Goal: Task Accomplishment & Management: Complete application form

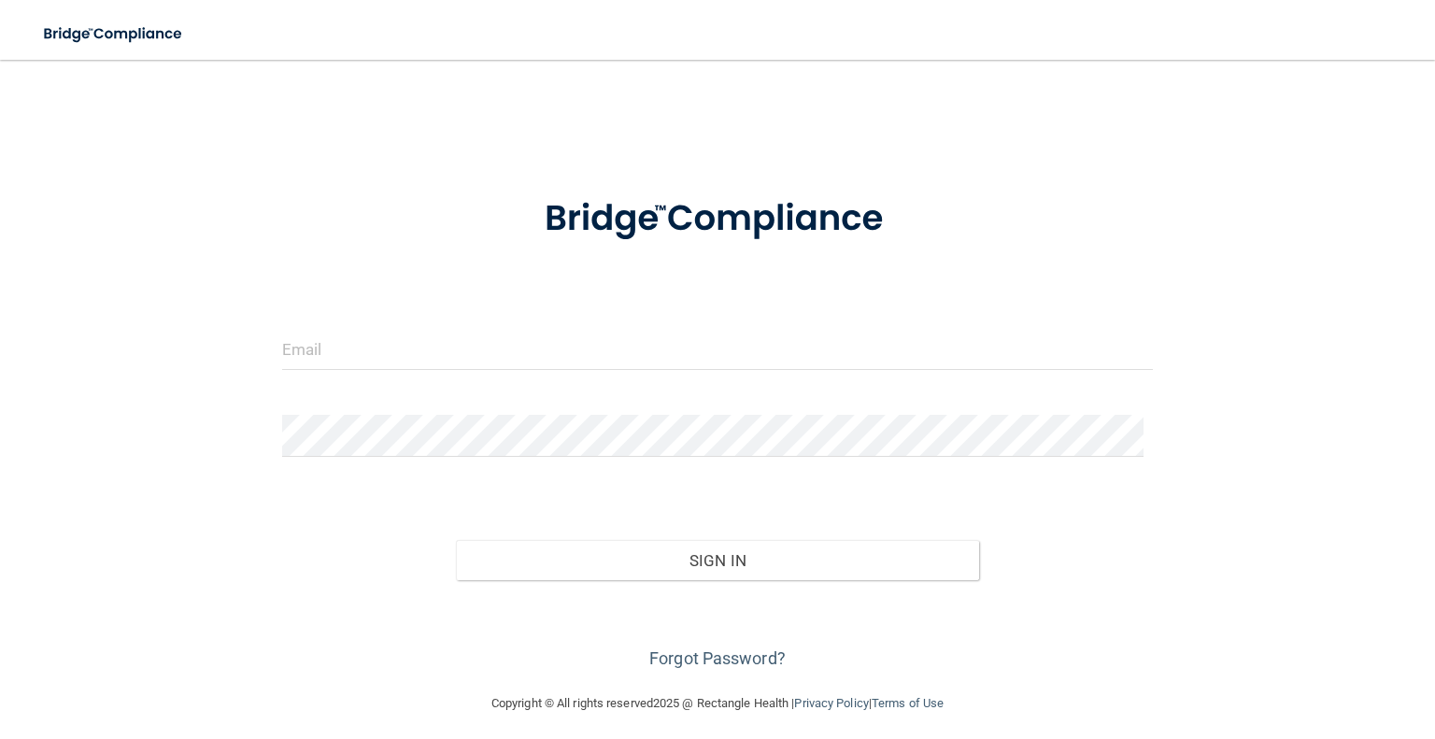
click at [282, 370] on div at bounding box center [282, 370] width 0 height 0
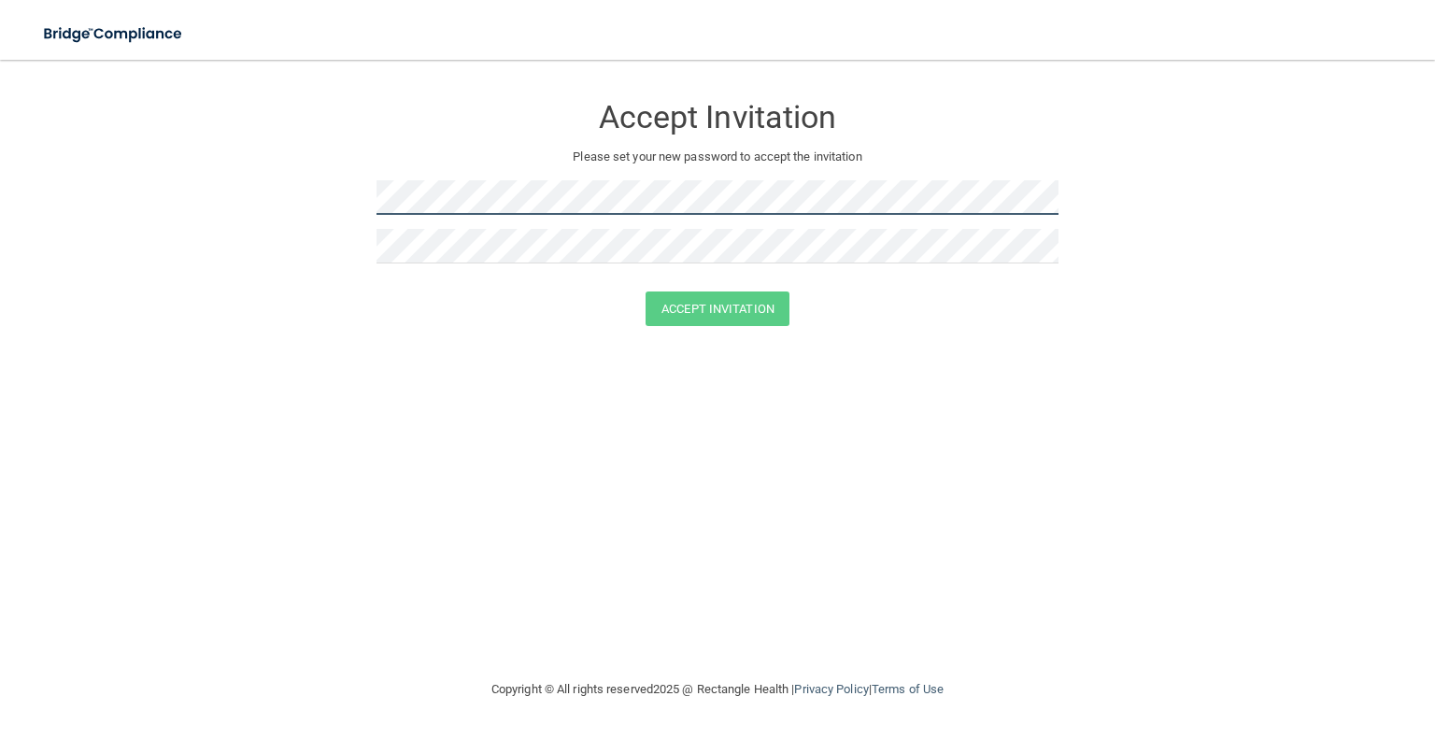
click at [376, 215] on div at bounding box center [376, 215] width 0 height 0
click at [495, 578] on div "Accept Invitation Please set your new password to accept the invitation Accept …" at bounding box center [717, 368] width 1360 height 581
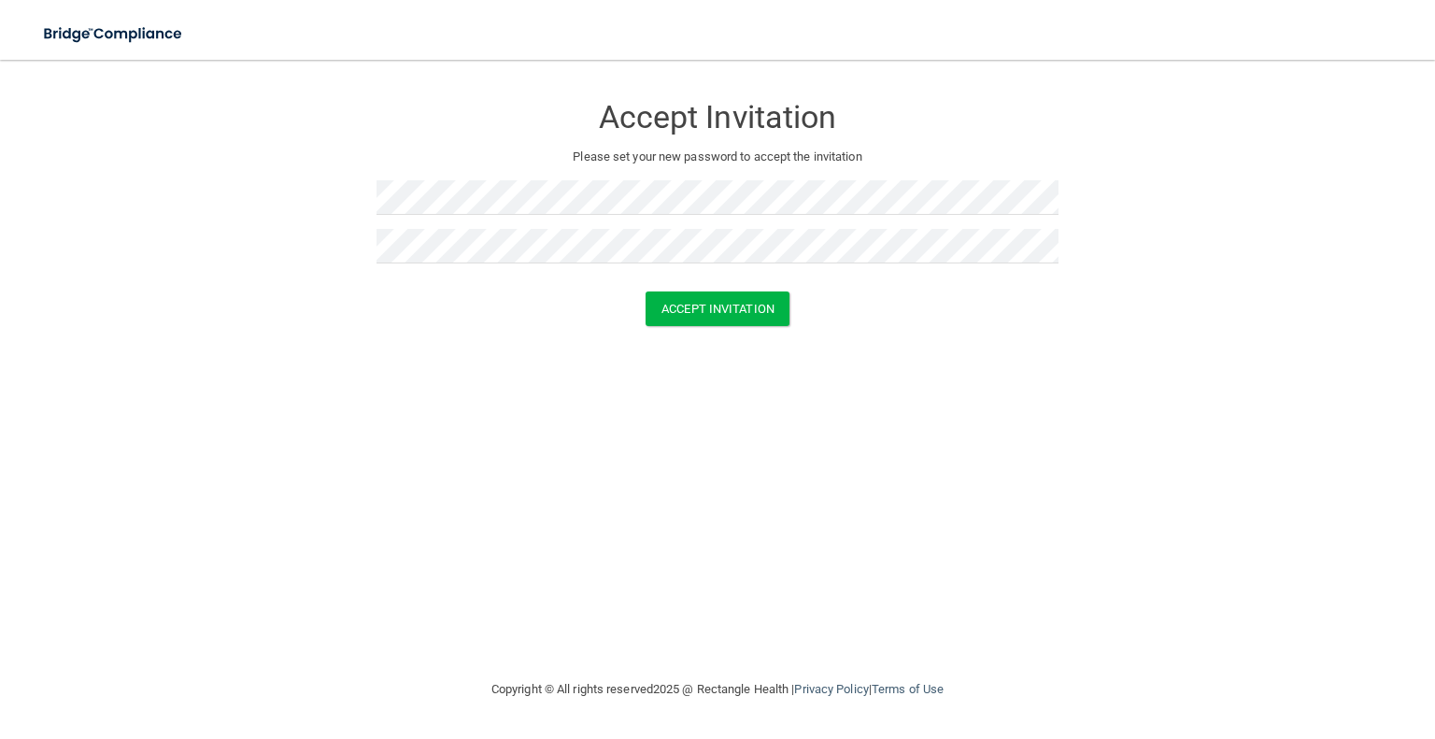
click at [1276, 161] on form "Accept Invitation Please set your new password to accept the invitation Accept …" at bounding box center [717, 213] width 1360 height 270
click at [756, 309] on button "Accept Invitation" at bounding box center [718, 308] width 144 height 35
click at [1163, 188] on form "Accept Invitation Please set your new password to accept the invitation Accept …" at bounding box center [717, 213] width 1360 height 270
click at [1256, 77] on main "Accept Invitation Please set your new password to accept the invitation Accept …" at bounding box center [717, 399] width 1435 height 679
click at [732, 301] on button "Accept Invitation" at bounding box center [718, 308] width 144 height 35
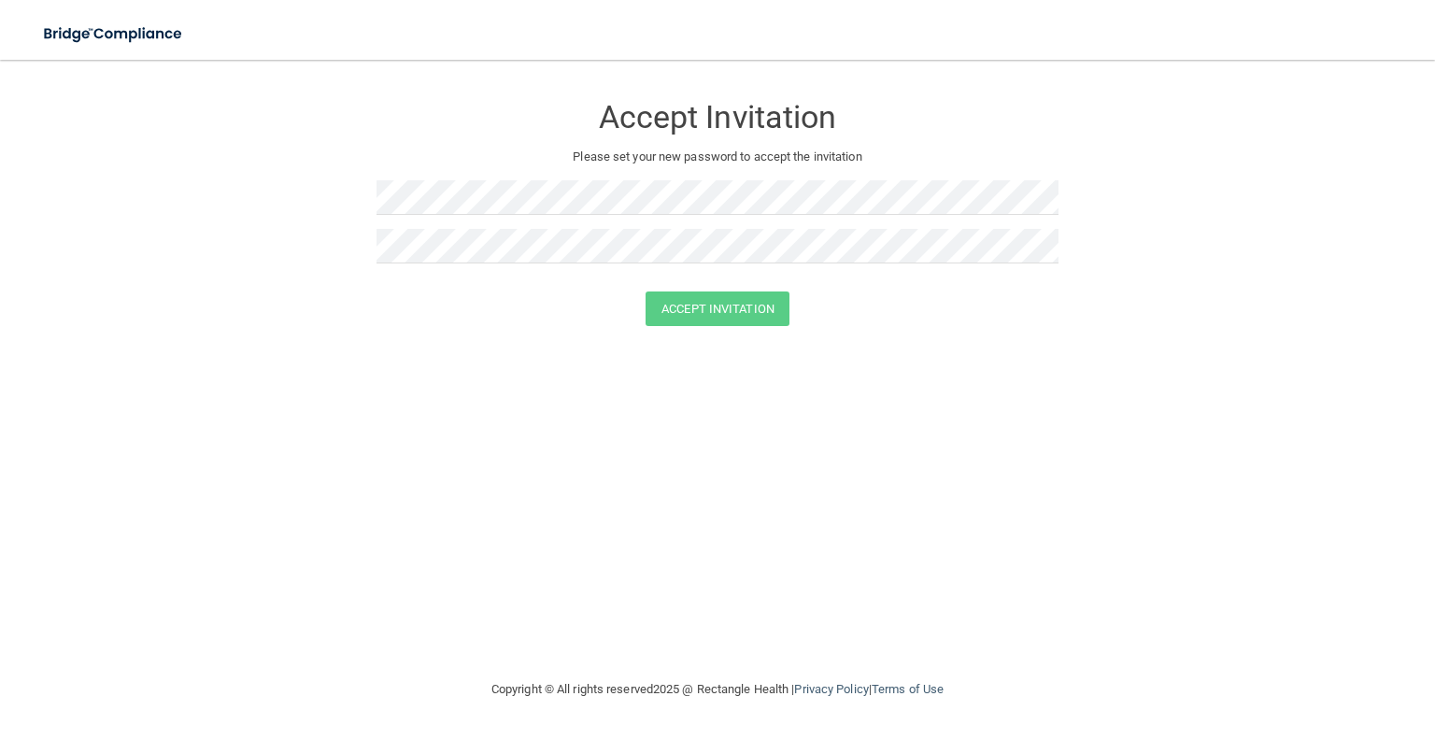
click at [376, 215] on div at bounding box center [376, 215] width 0 height 0
click at [1332, 288] on form "Accept Invitation Please set your new password to accept the invitation Accept …" at bounding box center [717, 213] width 1360 height 270
click at [748, 296] on button "Accept Invitation" at bounding box center [718, 308] width 144 height 35
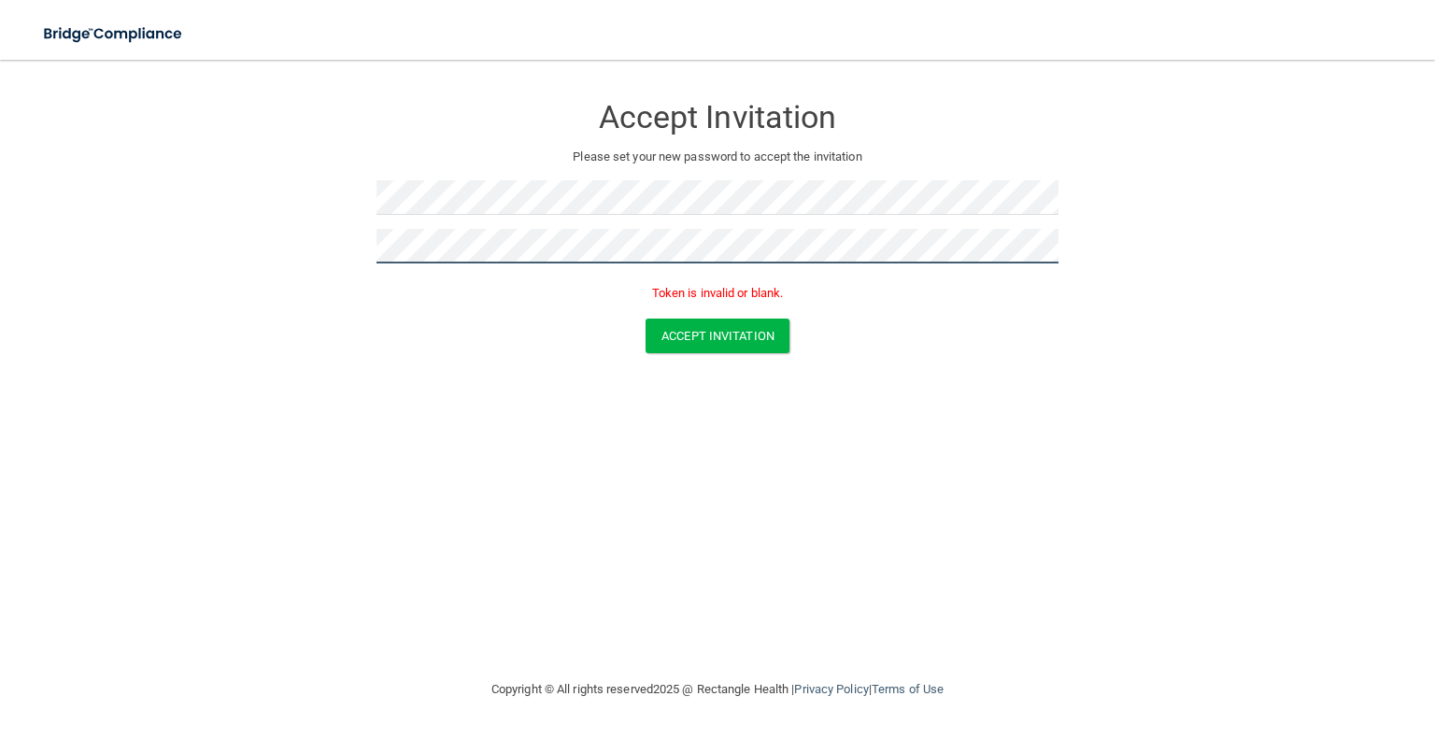
click at [149, 252] on form "Accept Invitation Please set your new password to accept the invitation Token i…" at bounding box center [717, 226] width 1360 height 297
click at [1259, 295] on form "Accept Invitation Please set your new password to accept the invitation Token i…" at bounding box center [717, 226] width 1360 height 297
click at [732, 332] on button "Accept Invitation" at bounding box center [718, 336] width 144 height 35
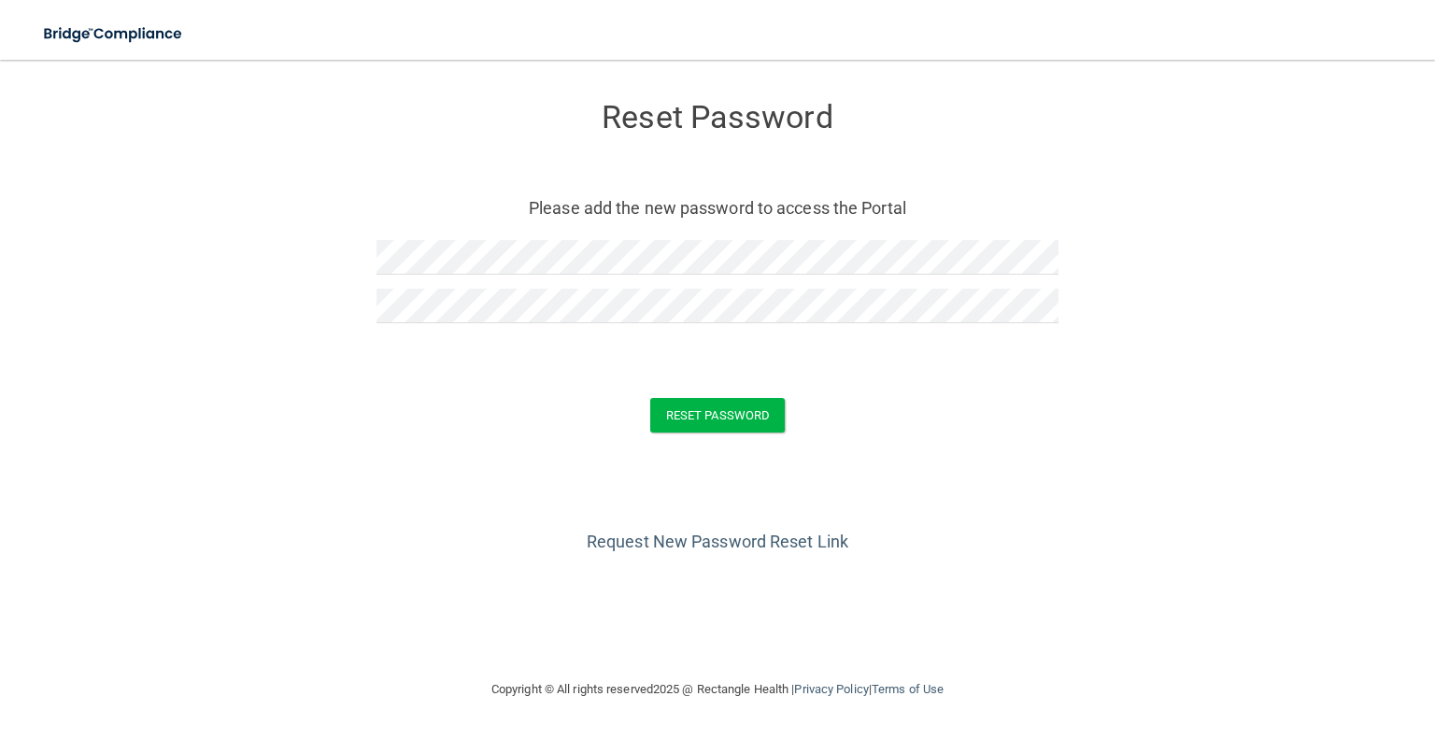
click at [1069, 164] on form "Reset Password Please add the new password to access the Portal Reset Password …" at bounding box center [717, 270] width 1360 height 385
click at [708, 427] on button "Reset Password" at bounding box center [717, 415] width 135 height 35
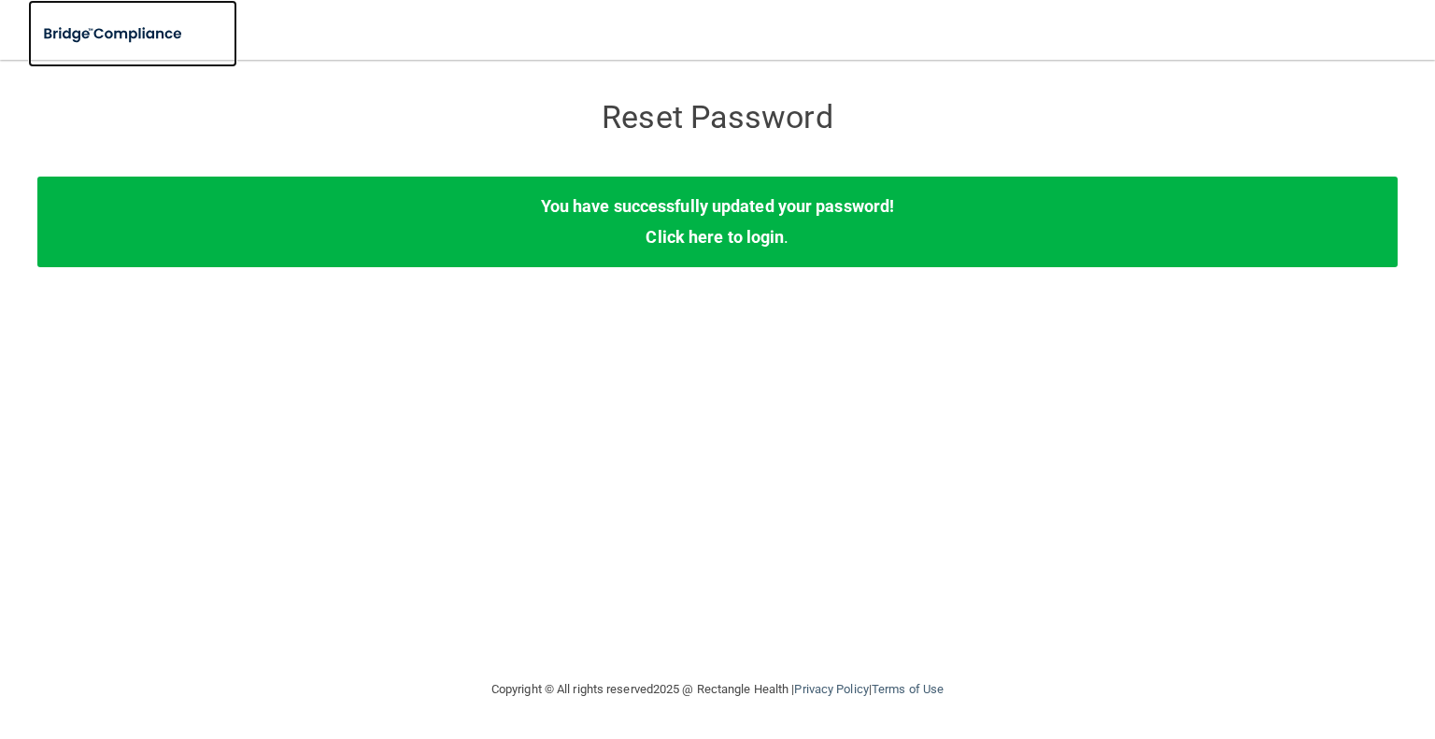
click at [141, 35] on img at bounding box center [114, 34] width 172 height 38
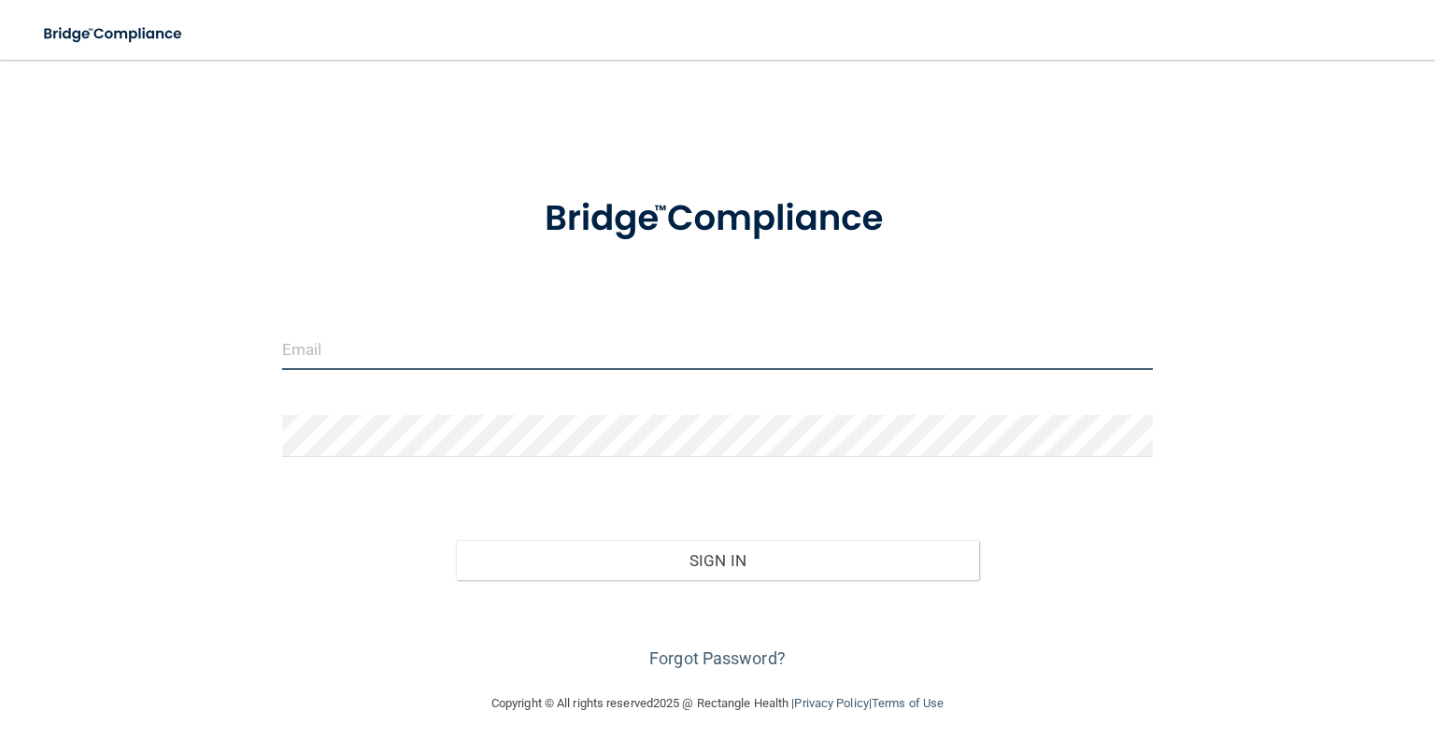
type input "[EMAIL_ADDRESS][DOMAIN_NAME]"
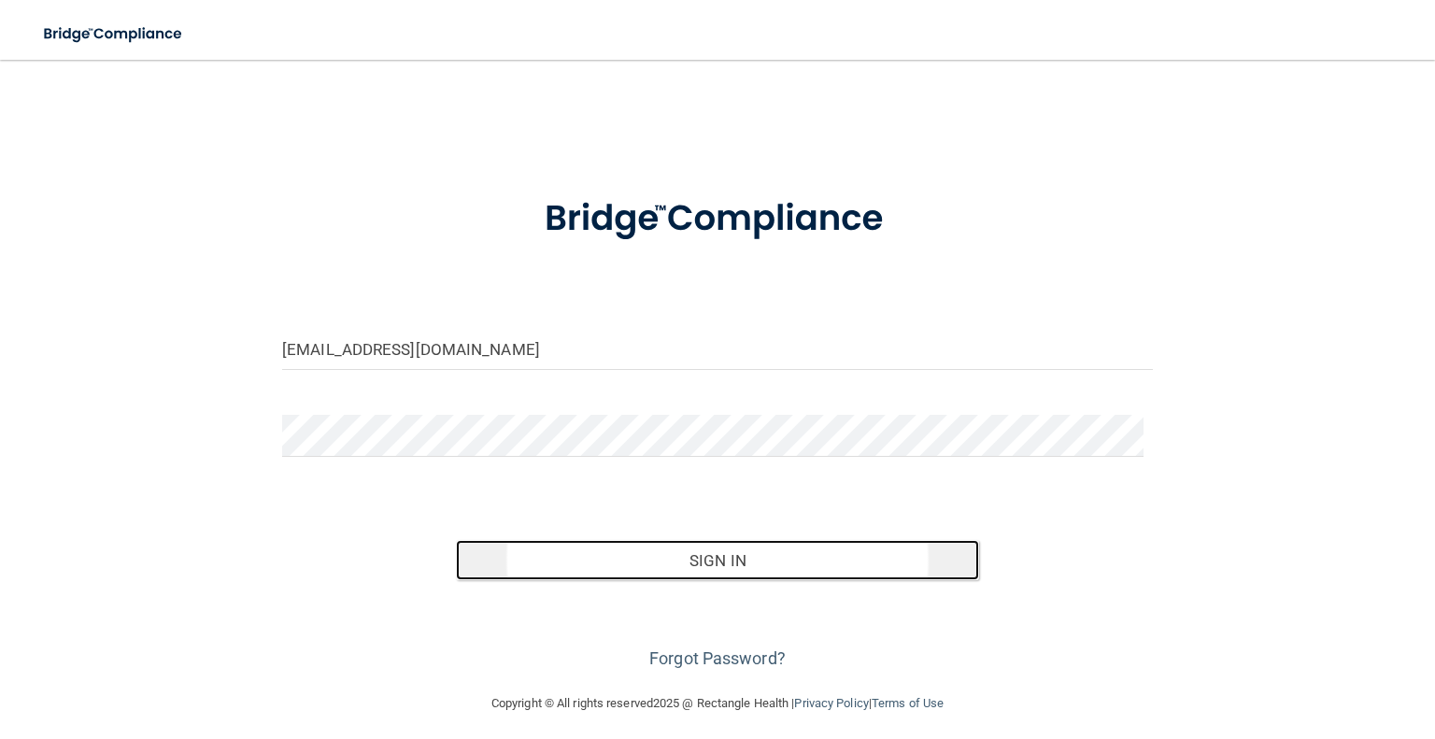
click at [670, 550] on button "Sign In" at bounding box center [717, 560] width 522 height 41
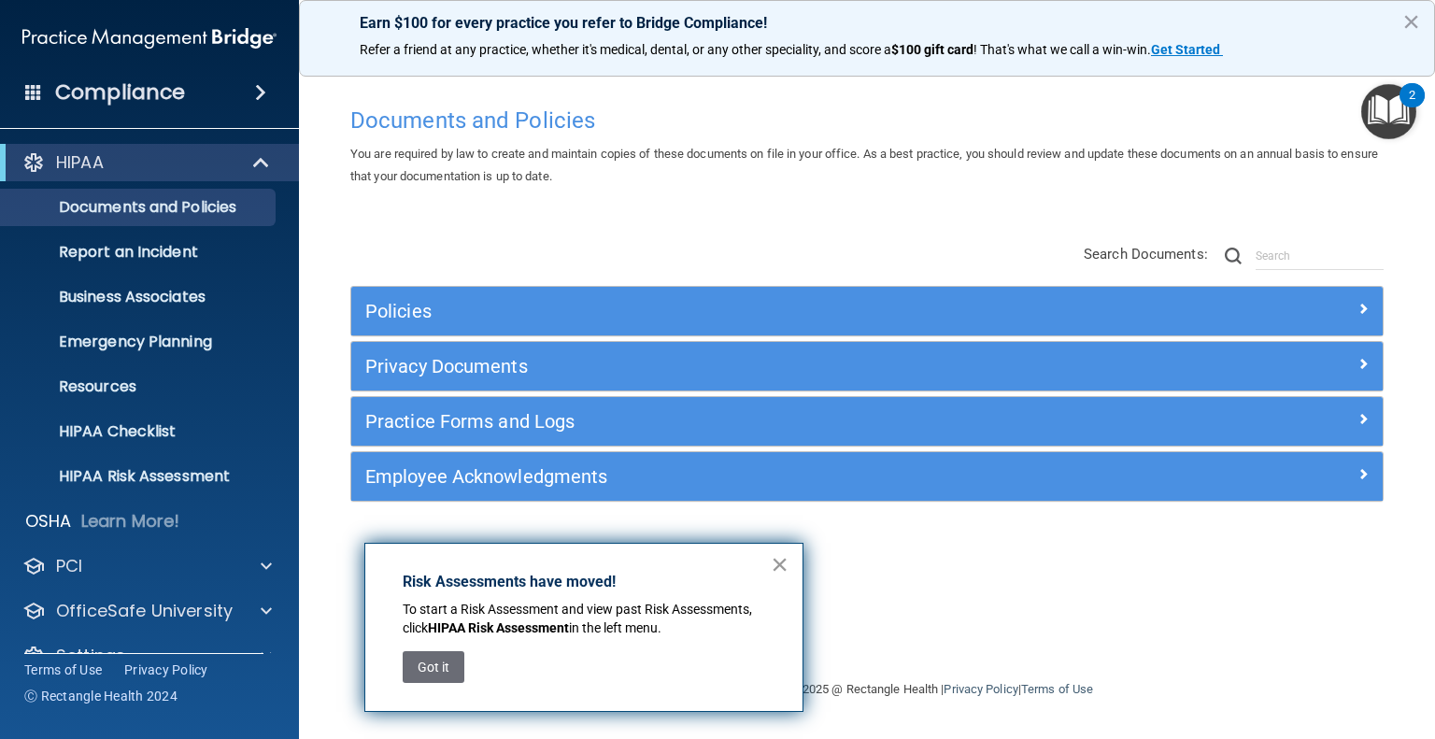
click at [779, 560] on button "×" at bounding box center [780, 564] width 18 height 30
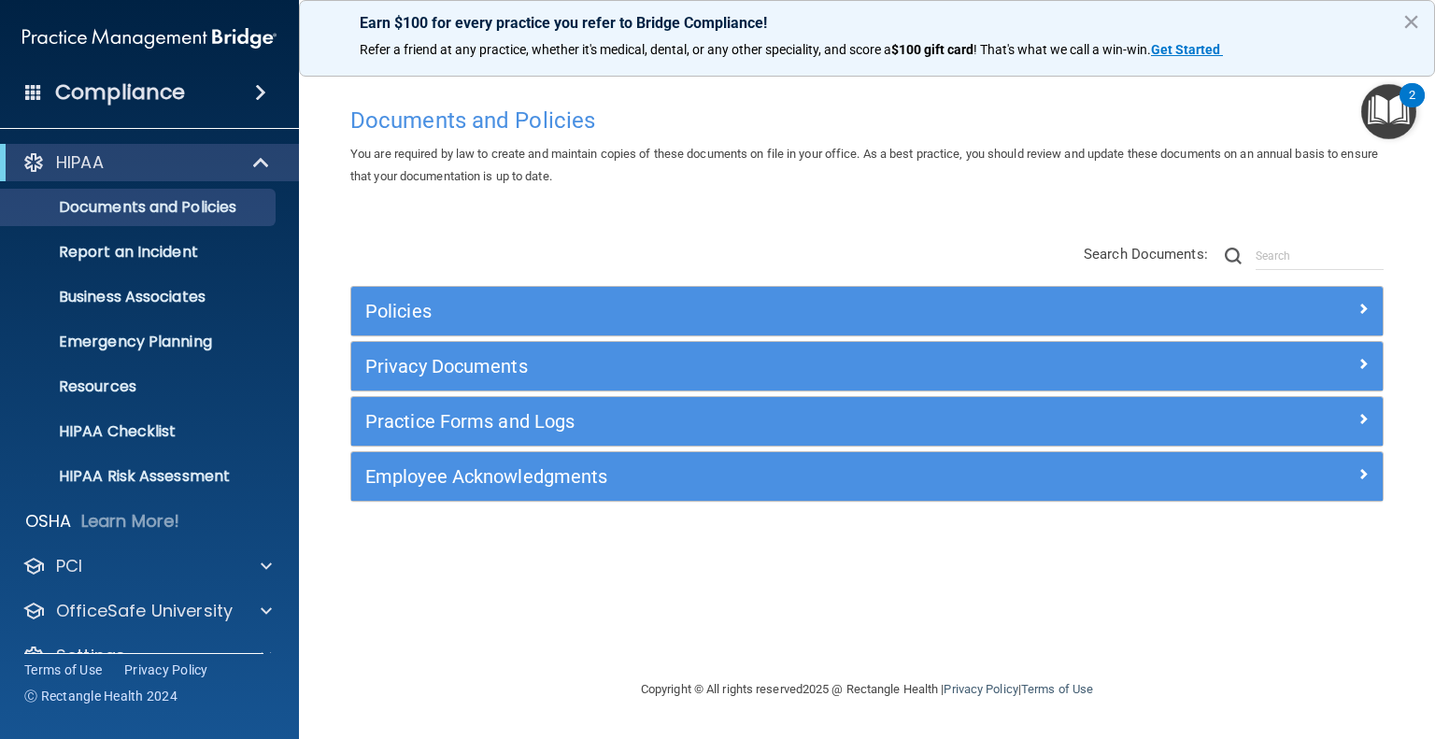
click at [1395, 116] on img "Open Resource Center, 2 new notifications" at bounding box center [1388, 111] width 55 height 55
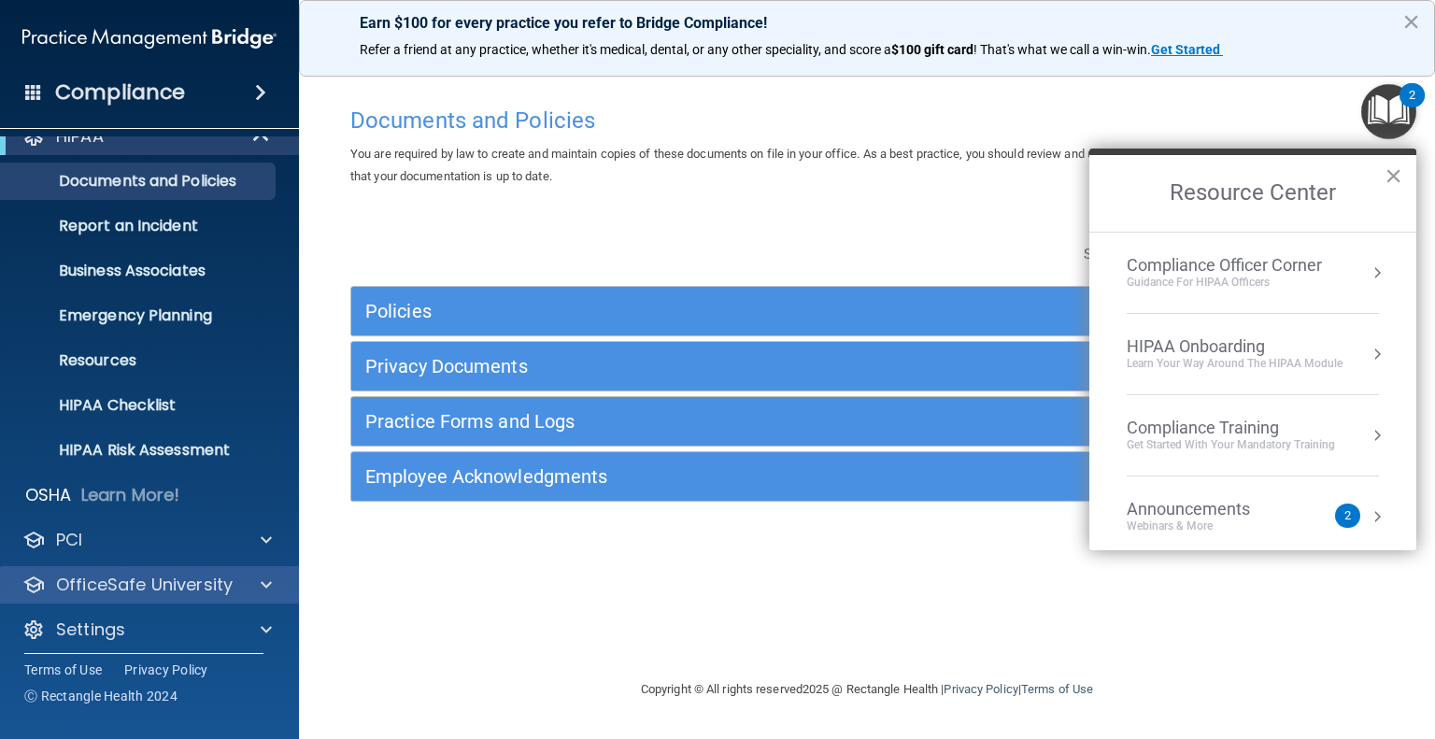
scroll to position [35, 0]
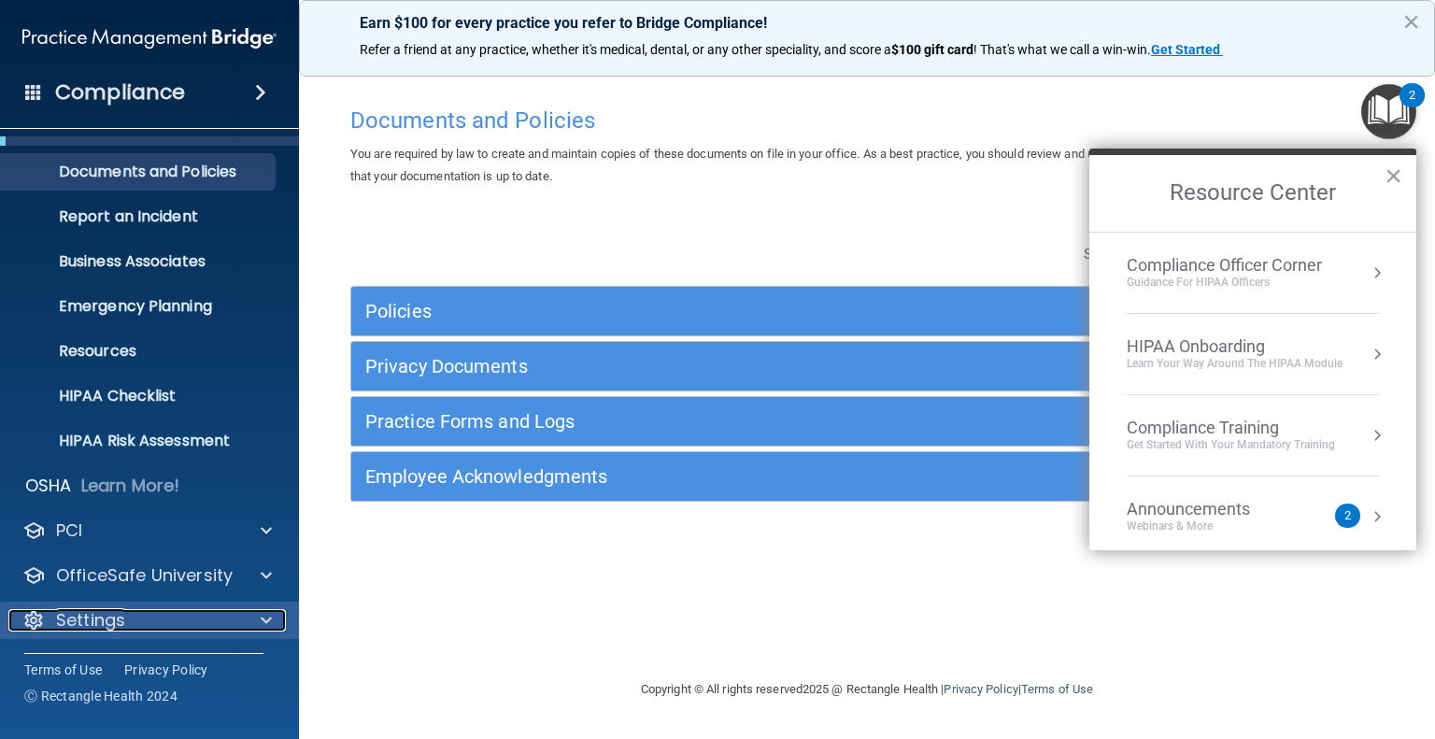
click at [64, 618] on p "Settings" at bounding box center [90, 620] width 69 height 22
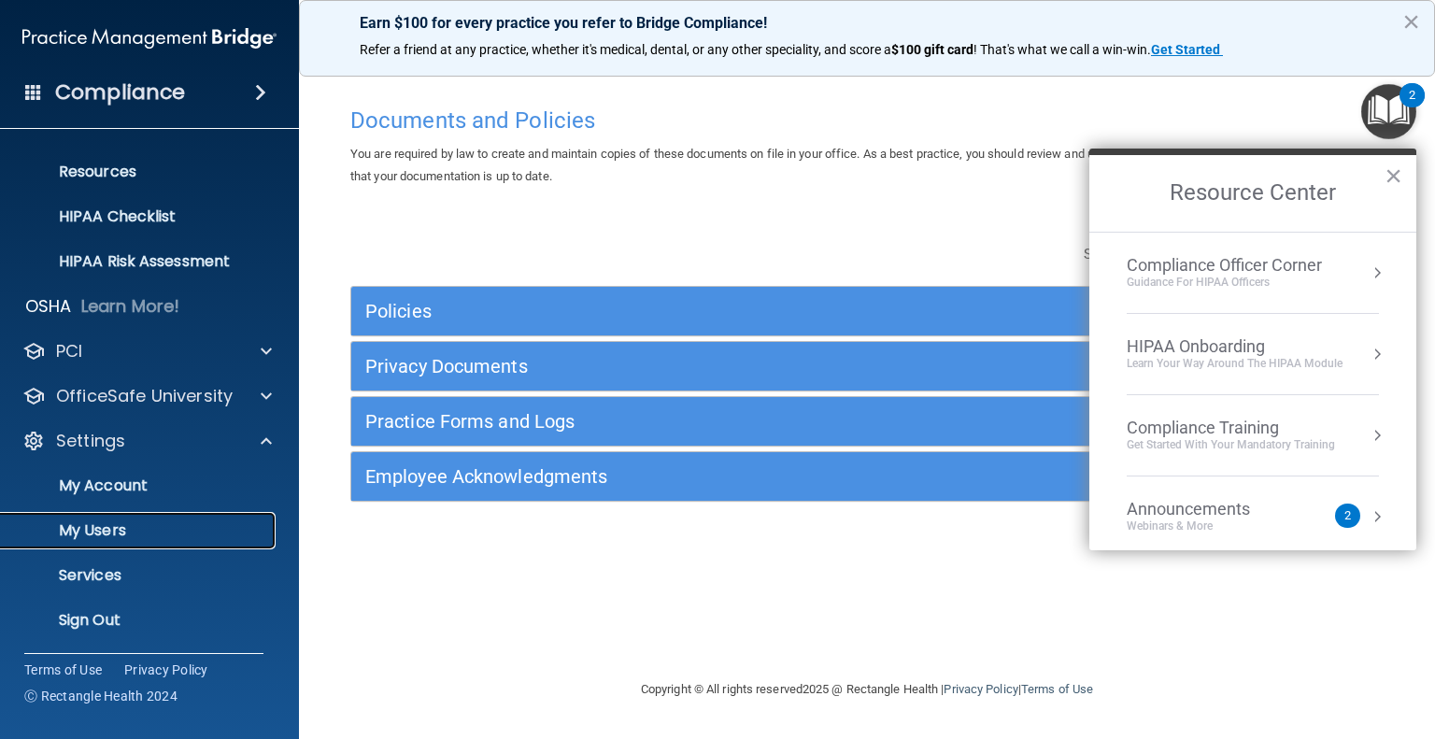
click at [116, 536] on p "My Users" at bounding box center [139, 530] width 255 height 19
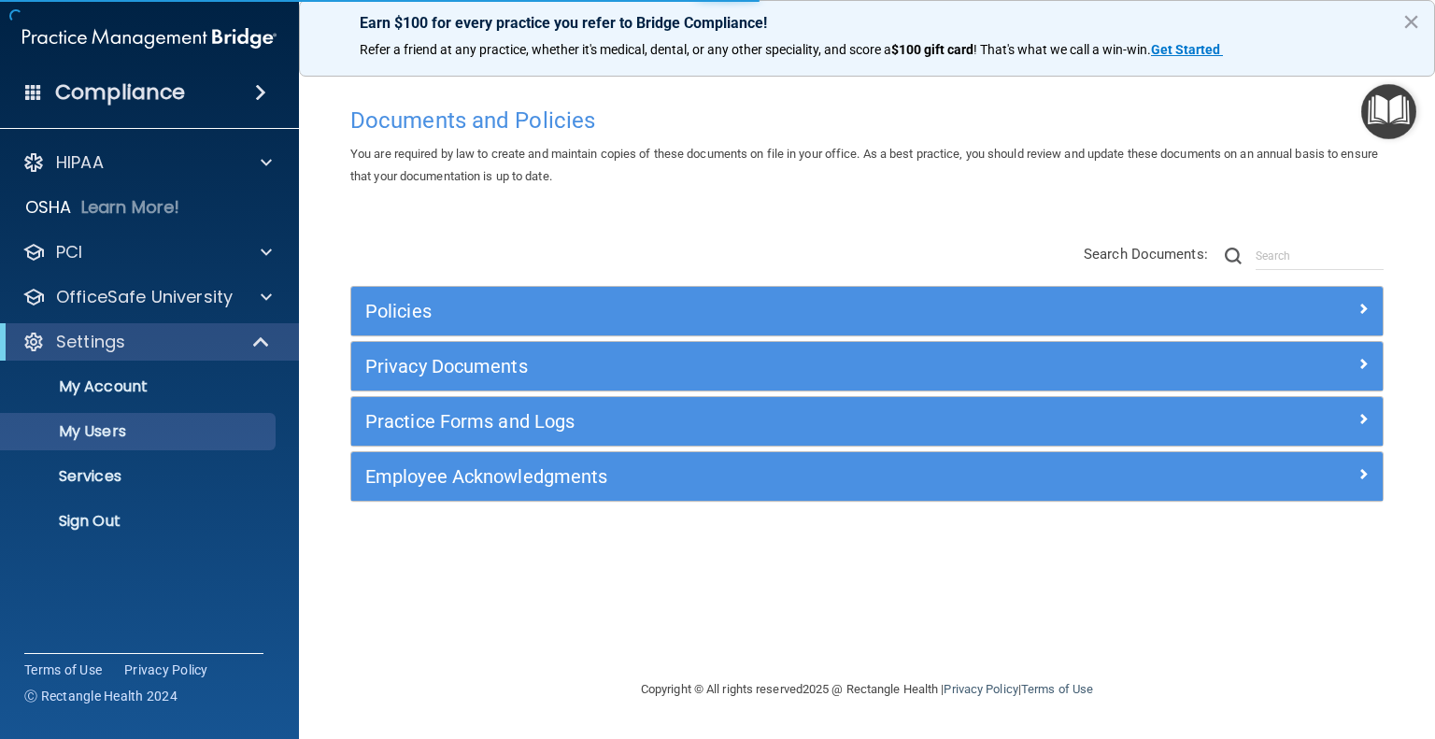
select select "20"
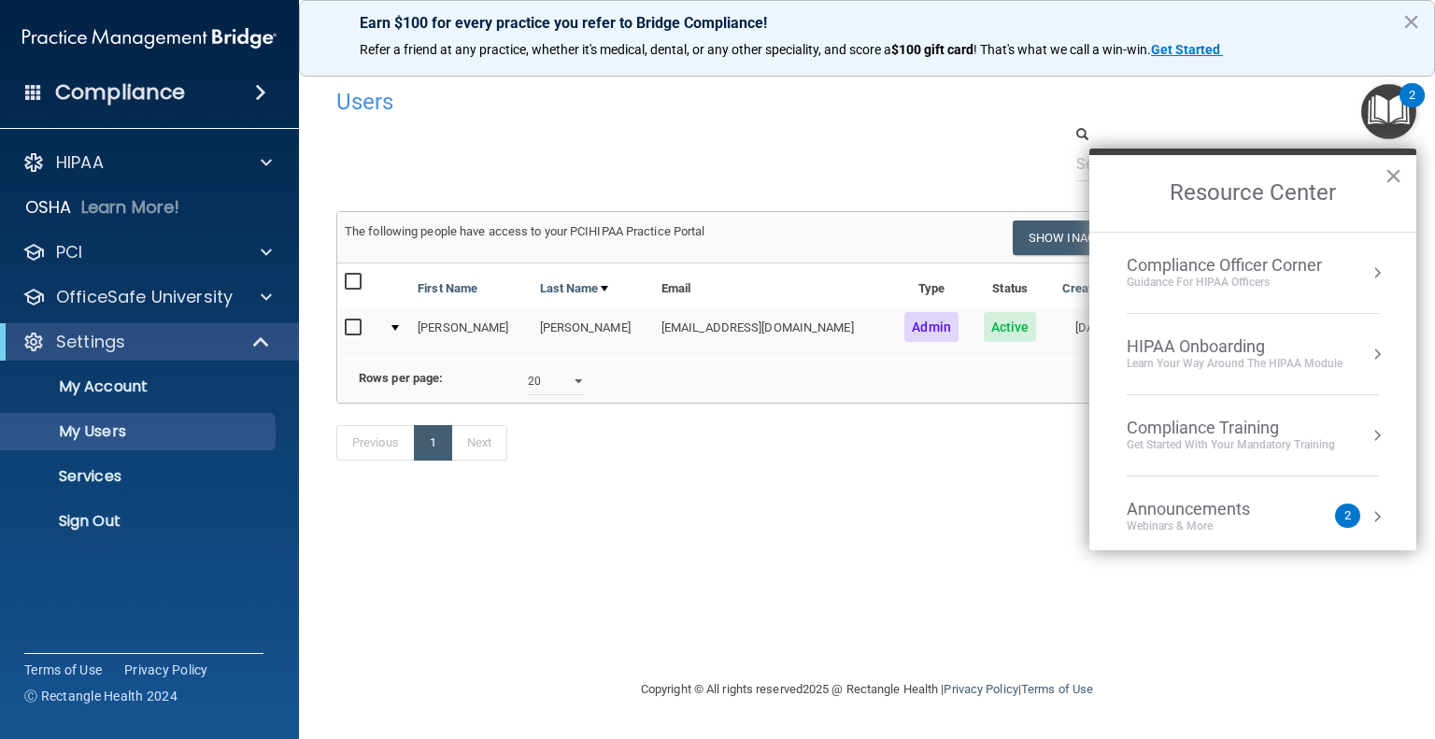
click at [1390, 172] on button "×" at bounding box center [1393, 176] width 18 height 30
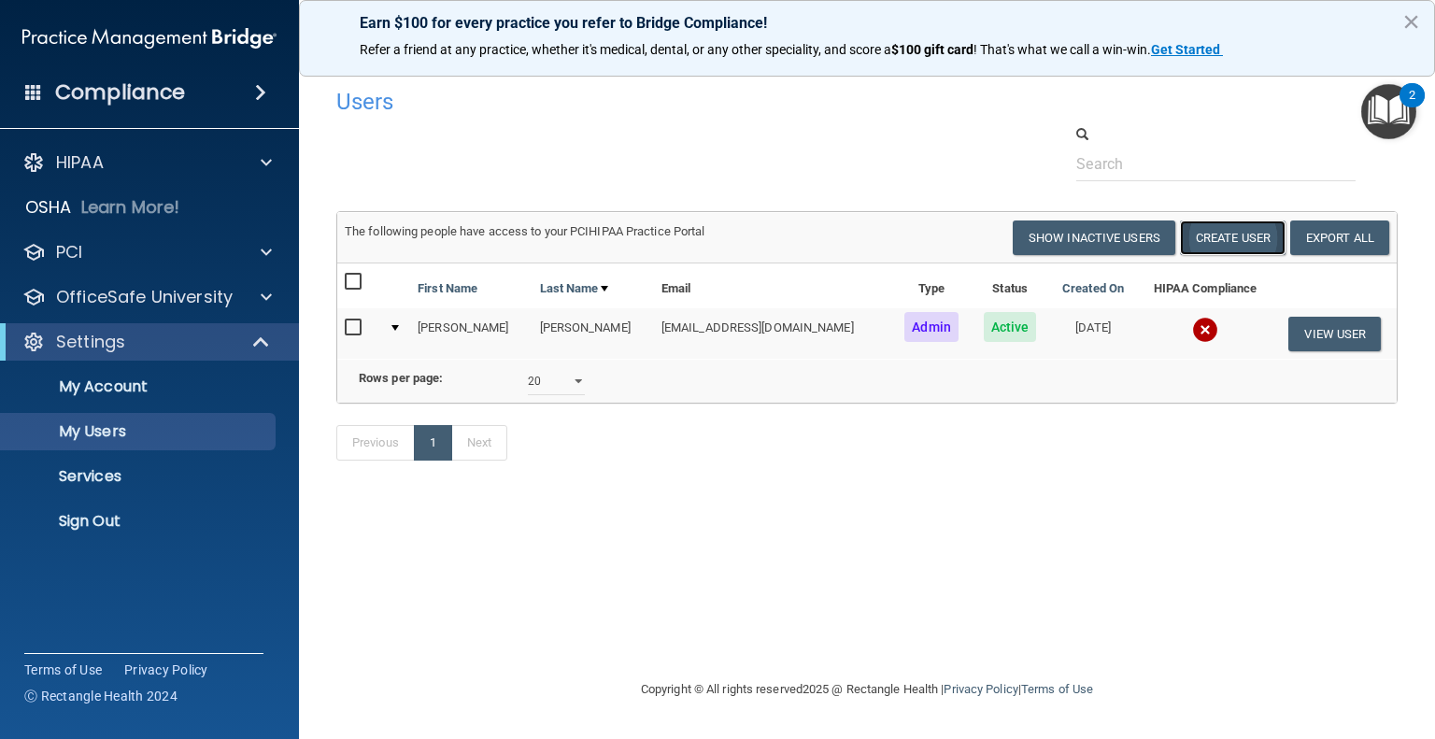
click at [1240, 238] on button "Create User" at bounding box center [1233, 237] width 106 height 35
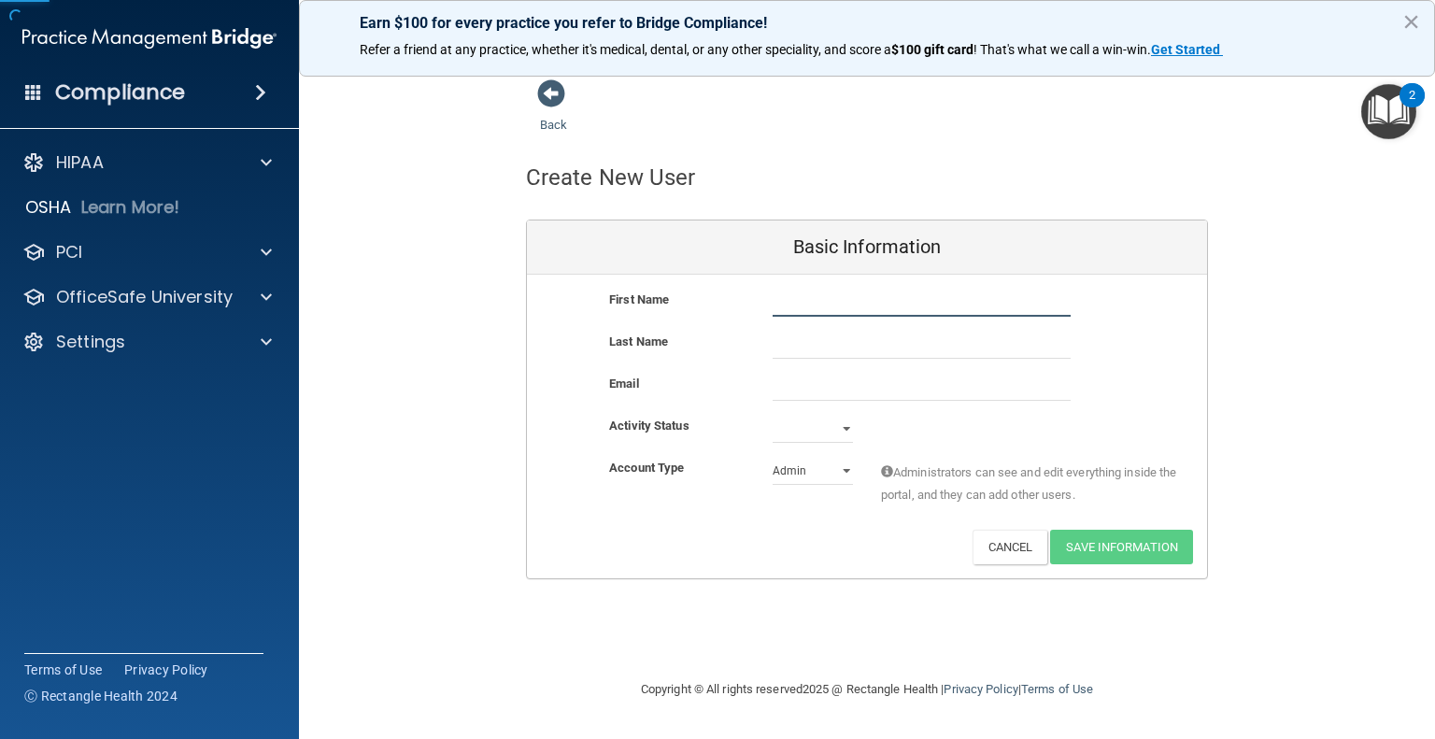
click at [849, 291] on input "text" at bounding box center [922, 303] width 298 height 28
type input "Prissila"
type input "[PERSON_NAME]"
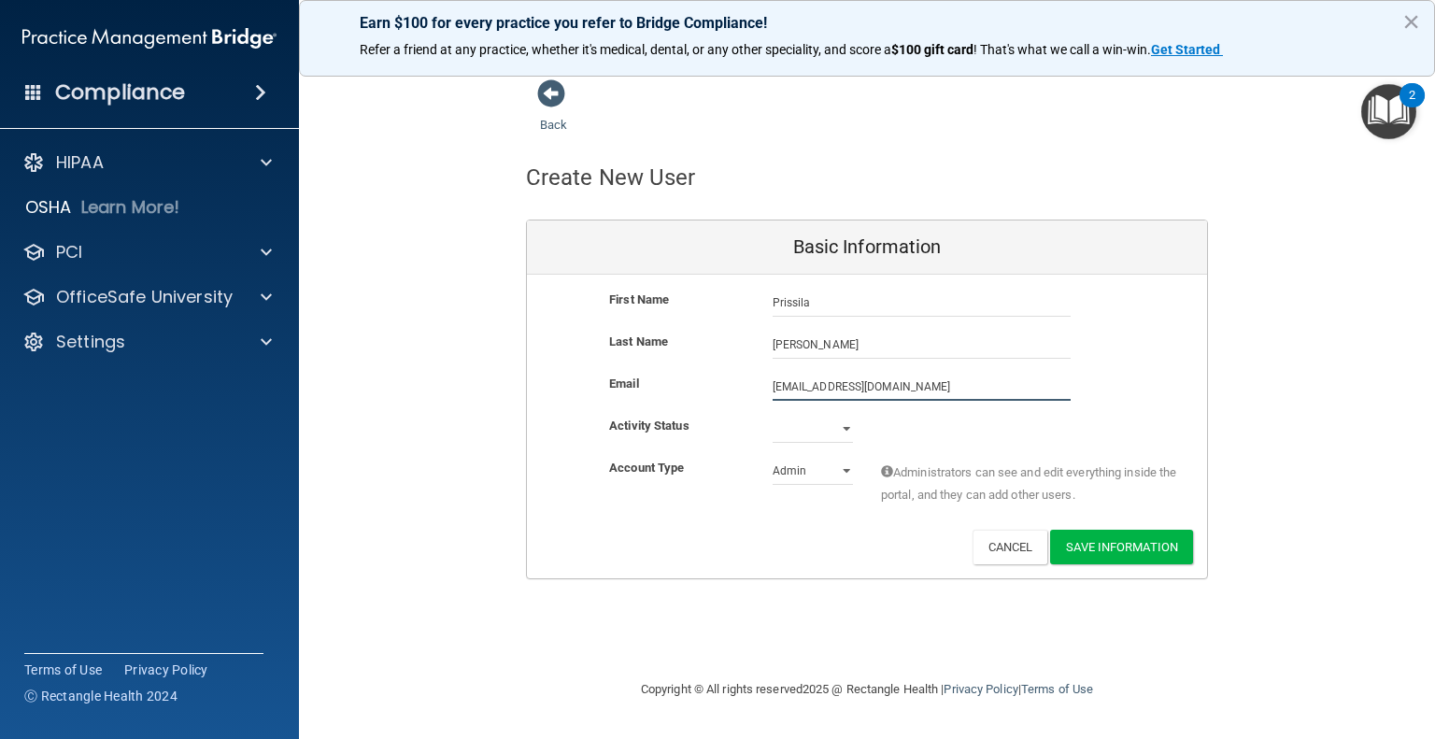
type input "[EMAIL_ADDRESS][DOMAIN_NAME]"
click at [807, 415] on select "Active Inactive" at bounding box center [813, 429] width 80 height 28
select select "active"
click at [773, 415] on select "Active Inactive" at bounding box center [813, 429] width 80 height 28
click at [818, 470] on select "Admin Member" at bounding box center [813, 471] width 80 height 28
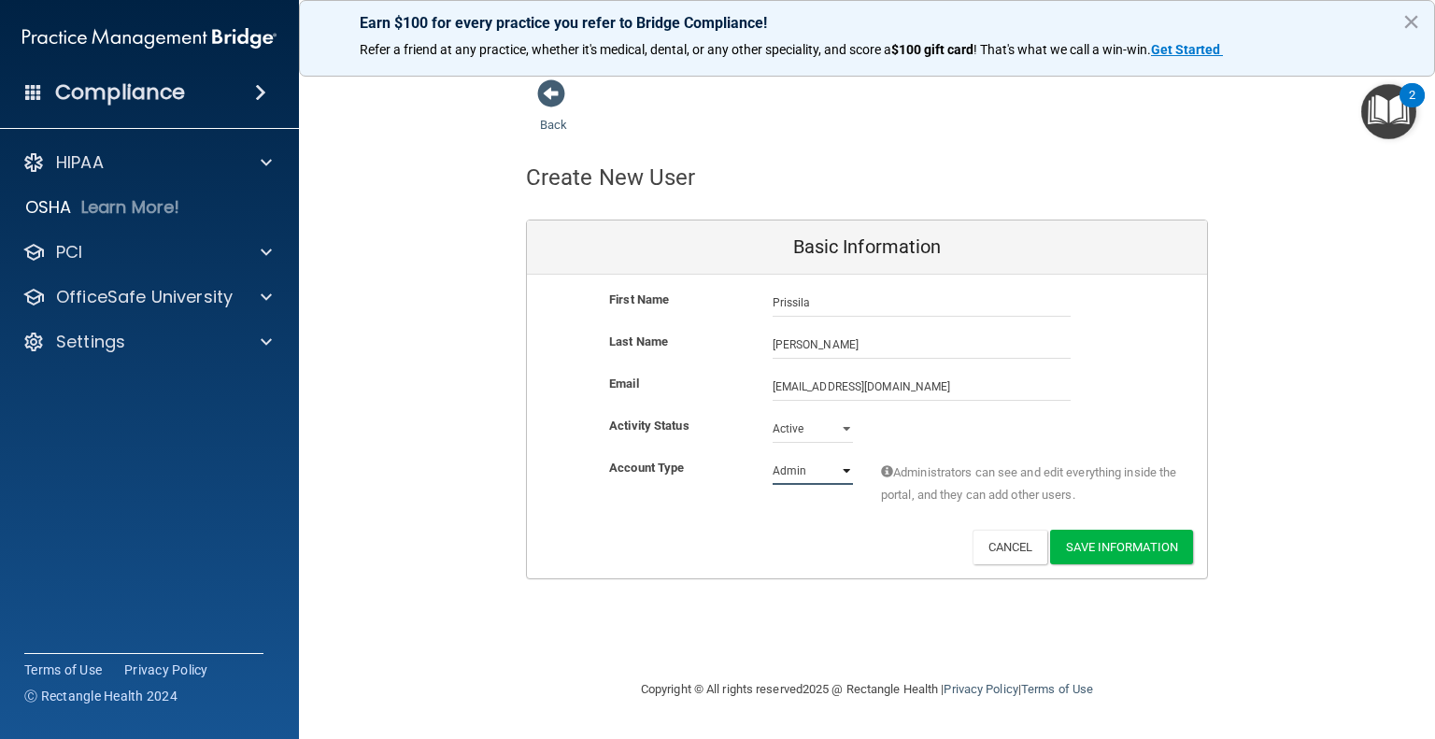
select select "practice_member"
click at [773, 457] on select "Admin Member" at bounding box center [813, 471] width 80 height 28
click at [1147, 540] on button "Save Information" at bounding box center [1121, 547] width 143 height 35
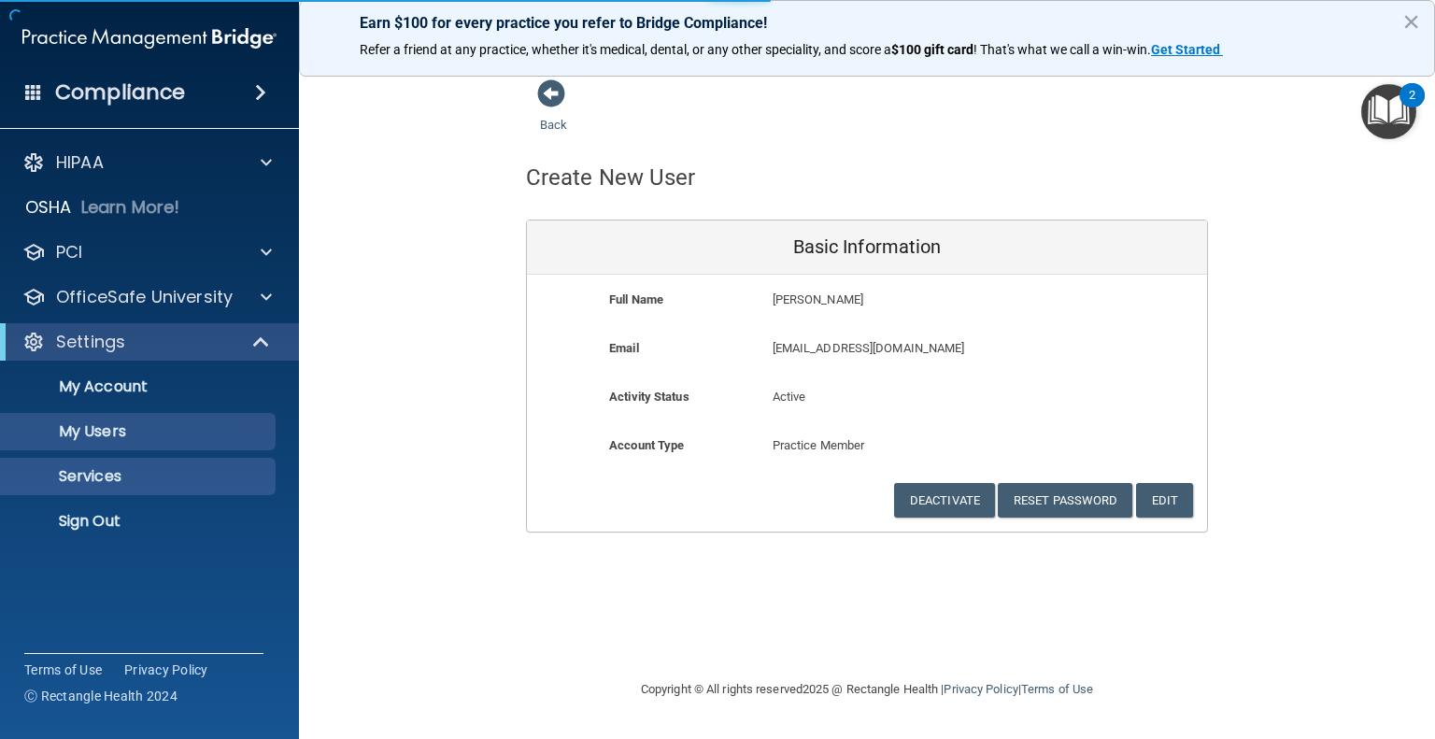
select select "20"
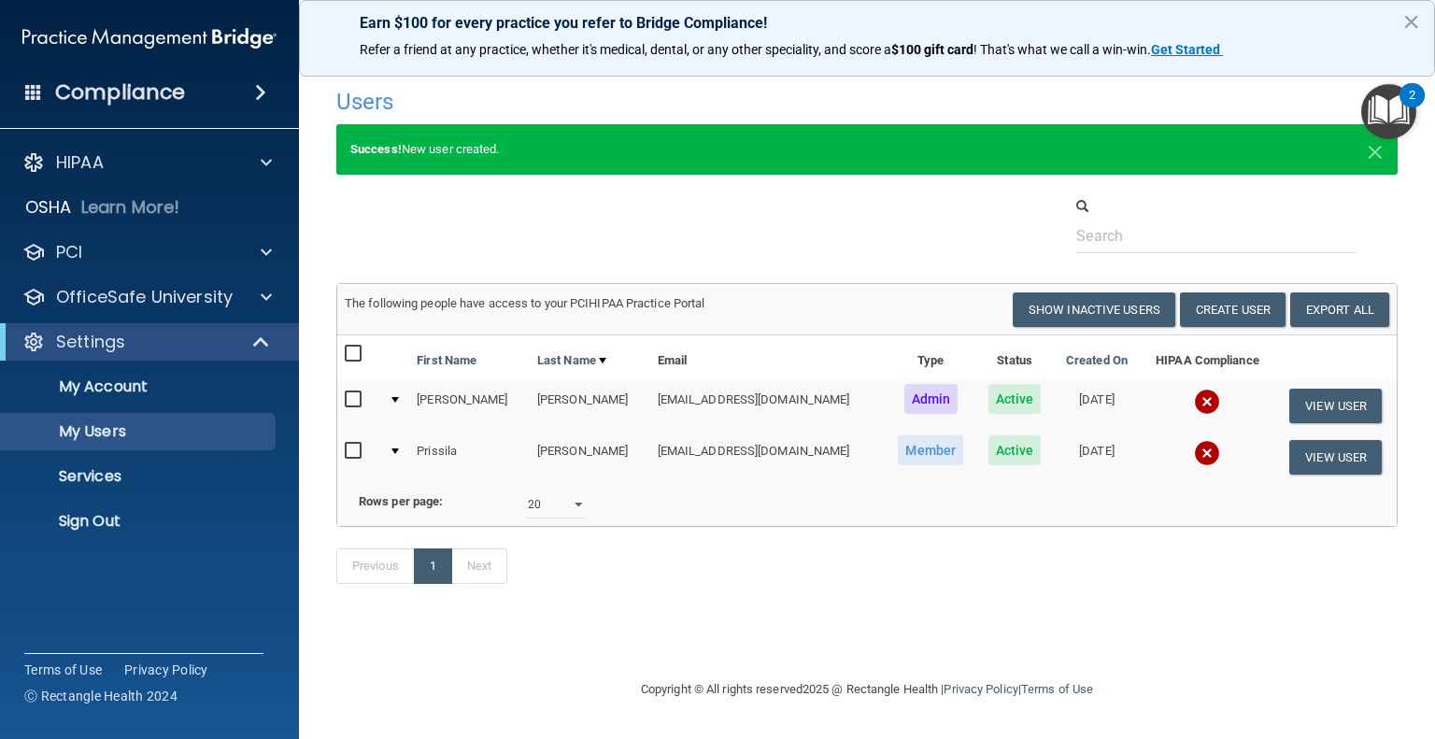
click at [358, 451] on input "checkbox" at bounding box center [355, 451] width 21 height 15
checkbox input "true"
